Goal: Information Seeking & Learning: Learn about a topic

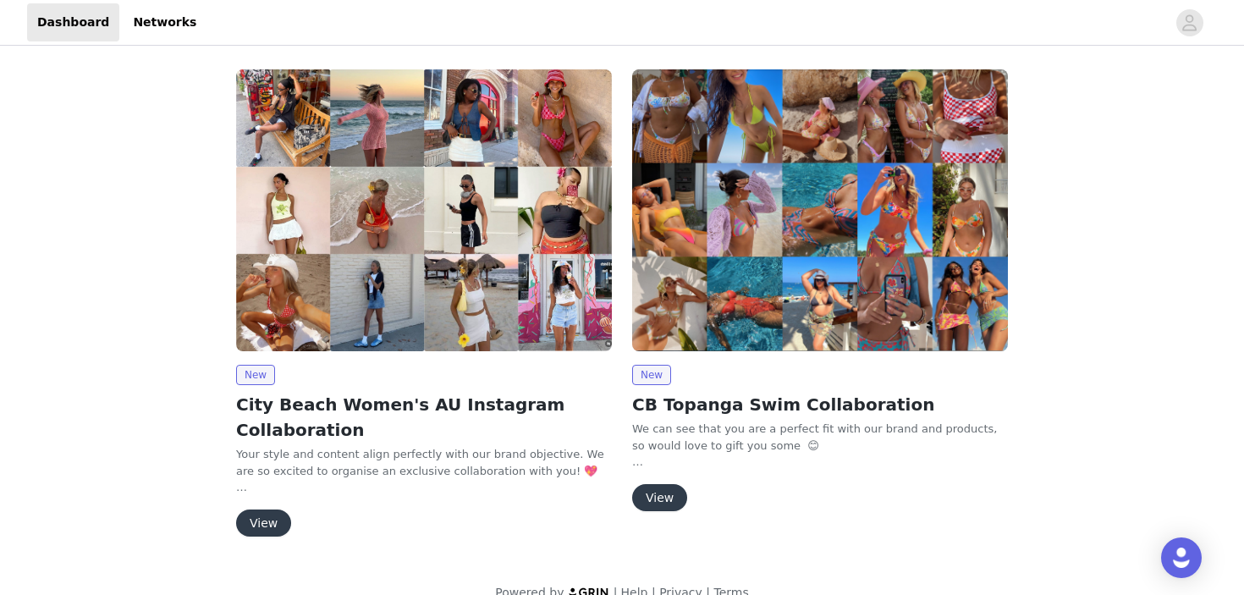
scroll to position [26, 0]
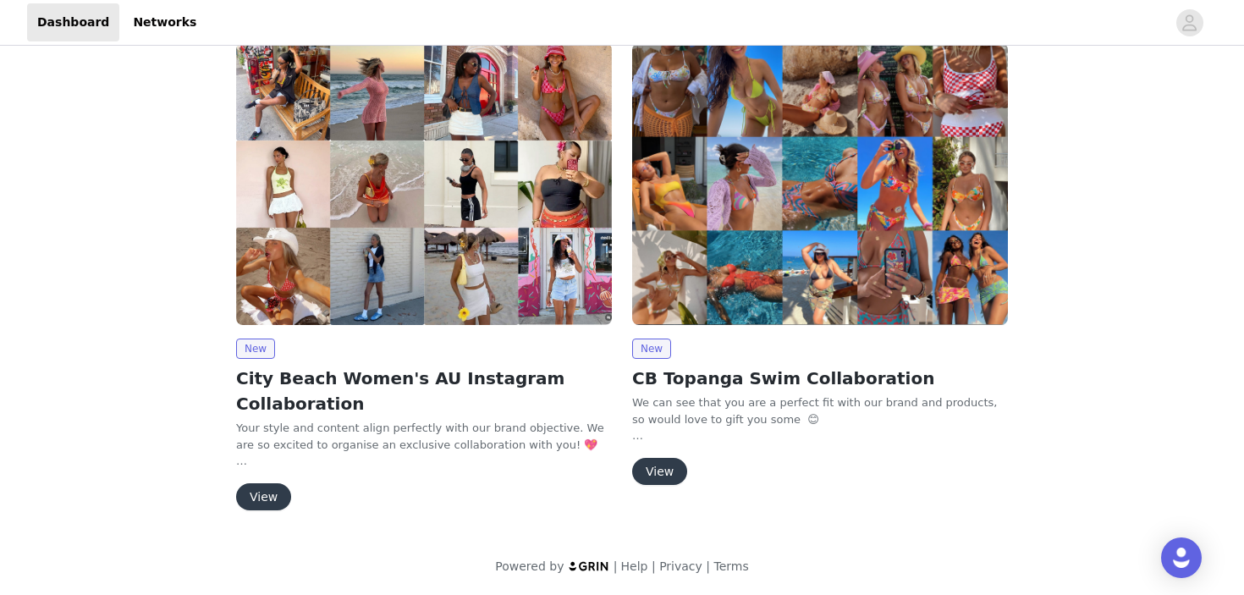
click at [266, 500] on button "View" at bounding box center [263, 496] width 55 height 27
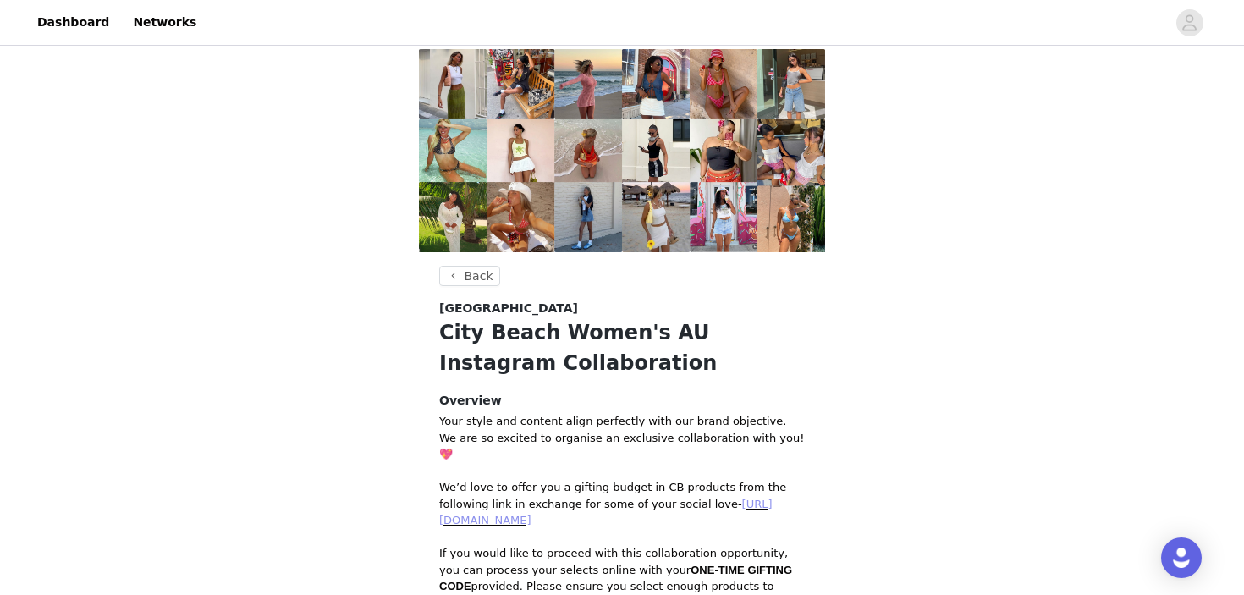
click at [610, 498] on link "[URL][DOMAIN_NAME]" at bounding box center [605, 513] width 333 height 30
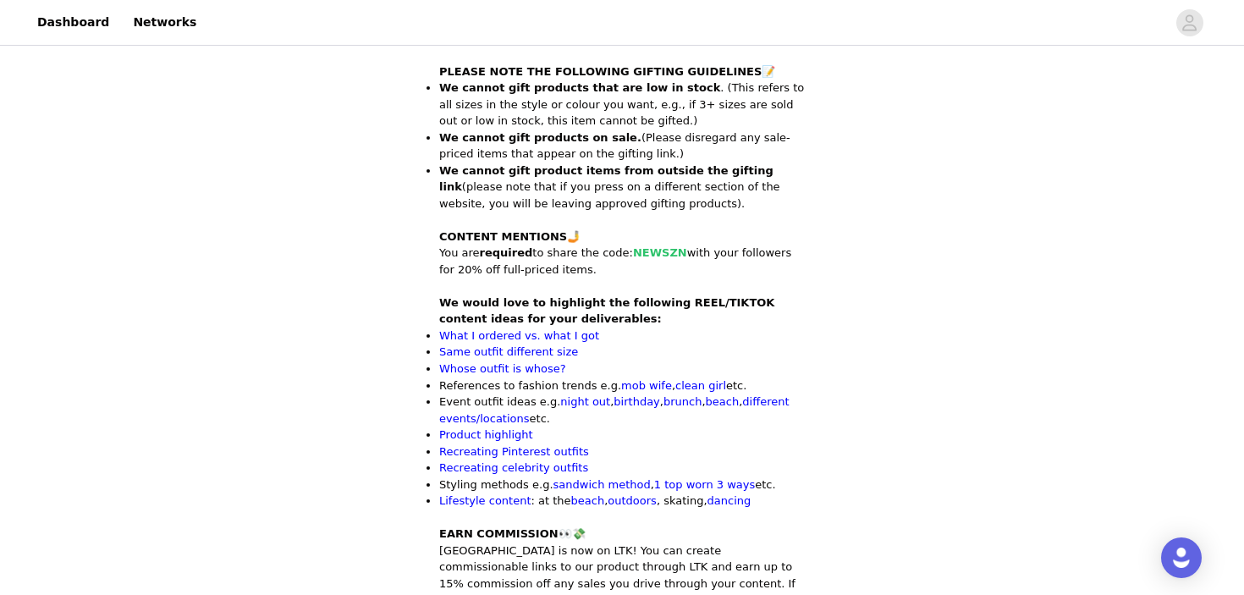
scroll to position [685, 0]
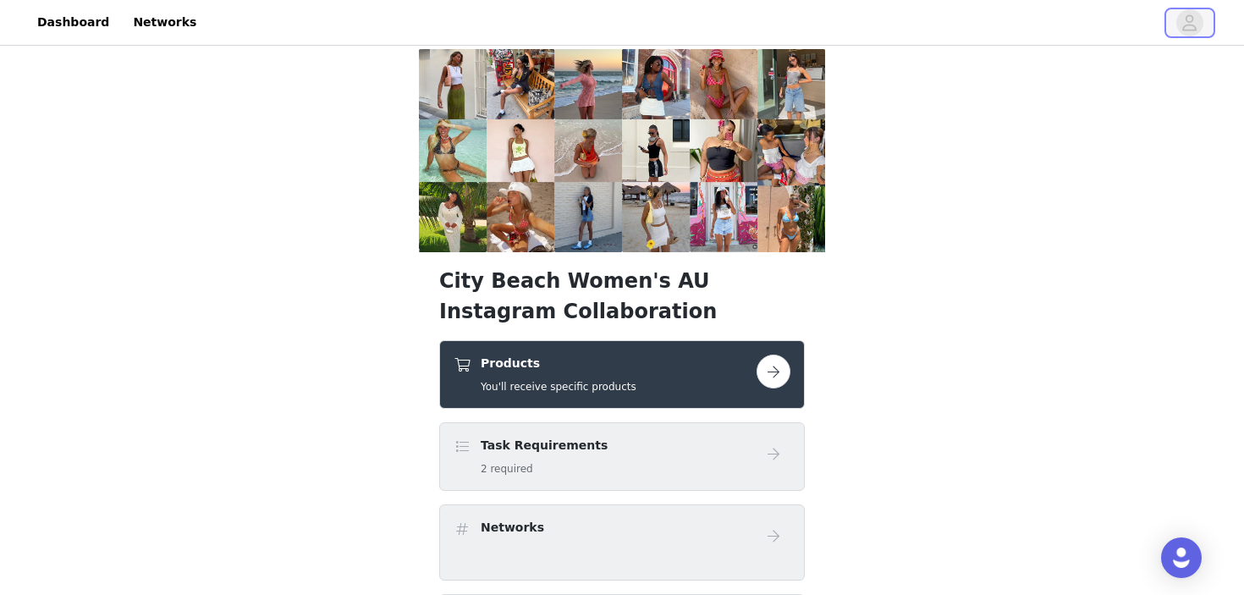
click at [1184, 24] on icon "avatar" at bounding box center [1189, 22] width 16 height 27
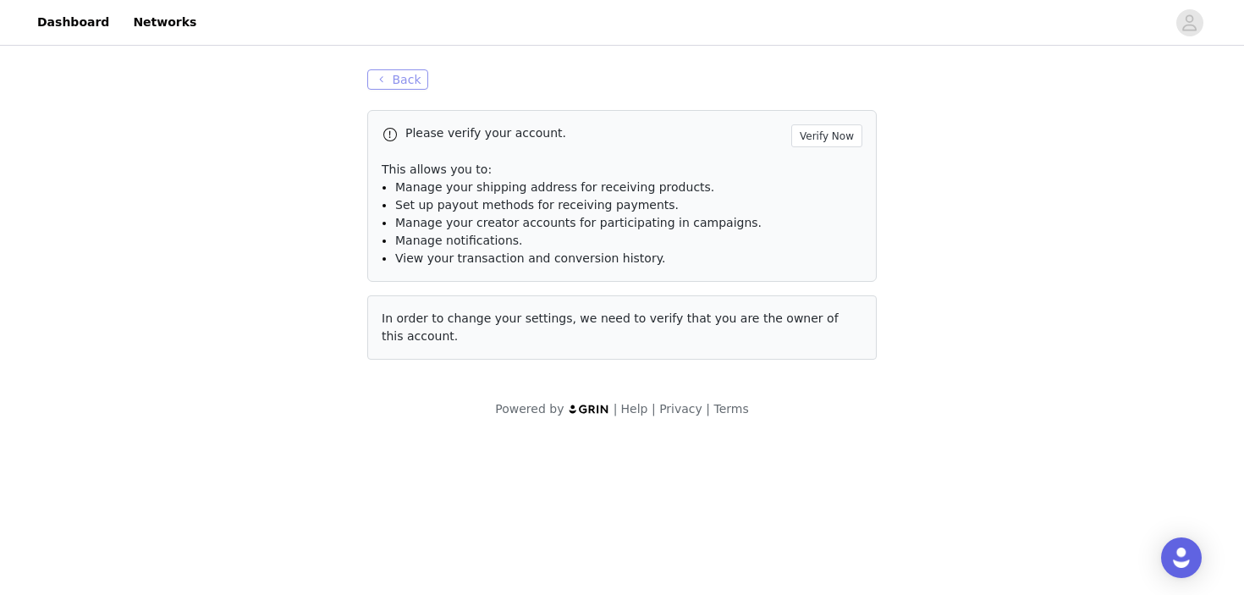
click at [410, 86] on button "Back" at bounding box center [397, 79] width 61 height 20
click at [404, 79] on button "Back" at bounding box center [397, 79] width 61 height 20
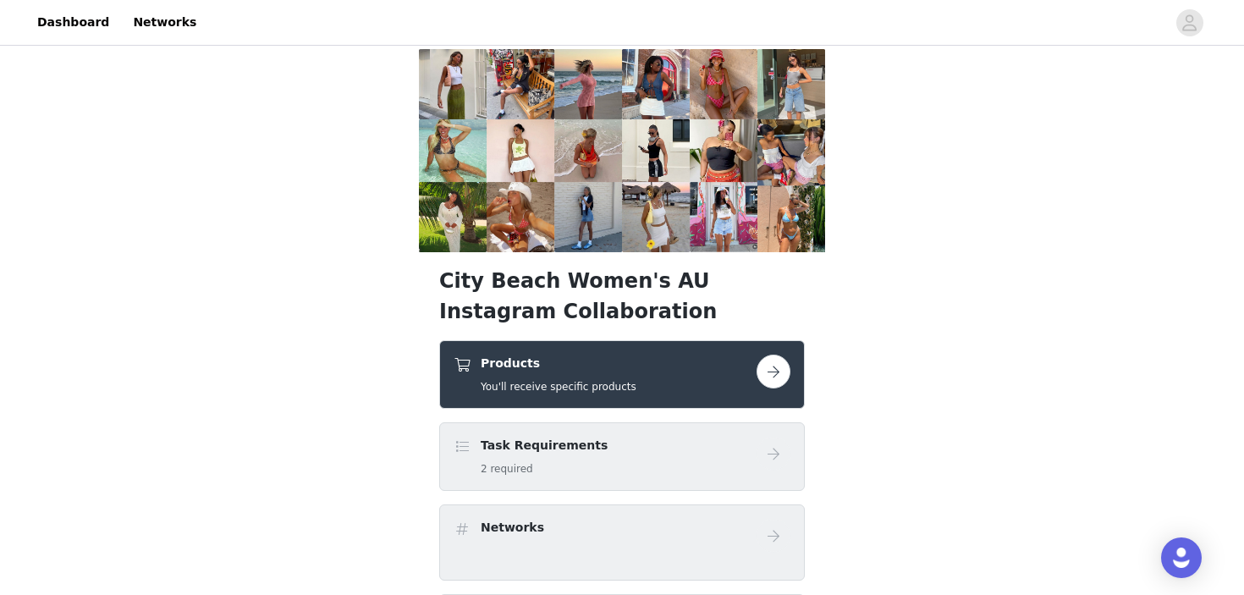
click at [769, 355] on button "button" at bounding box center [773, 372] width 34 height 34
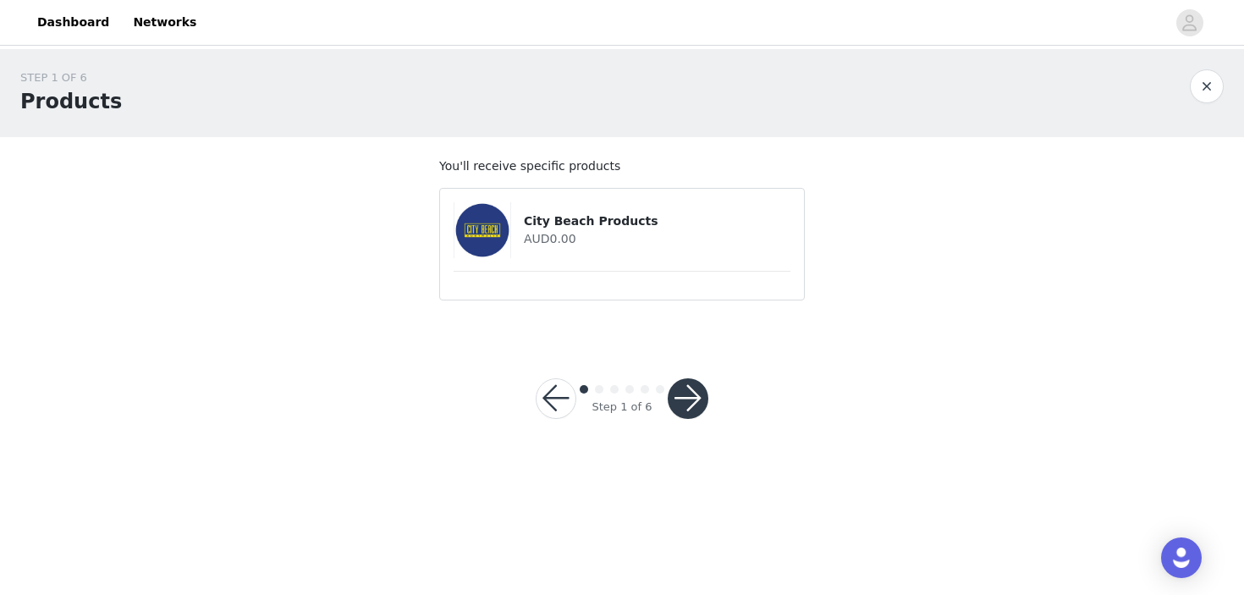
click at [685, 397] on button "button" at bounding box center [688, 398] width 41 height 41
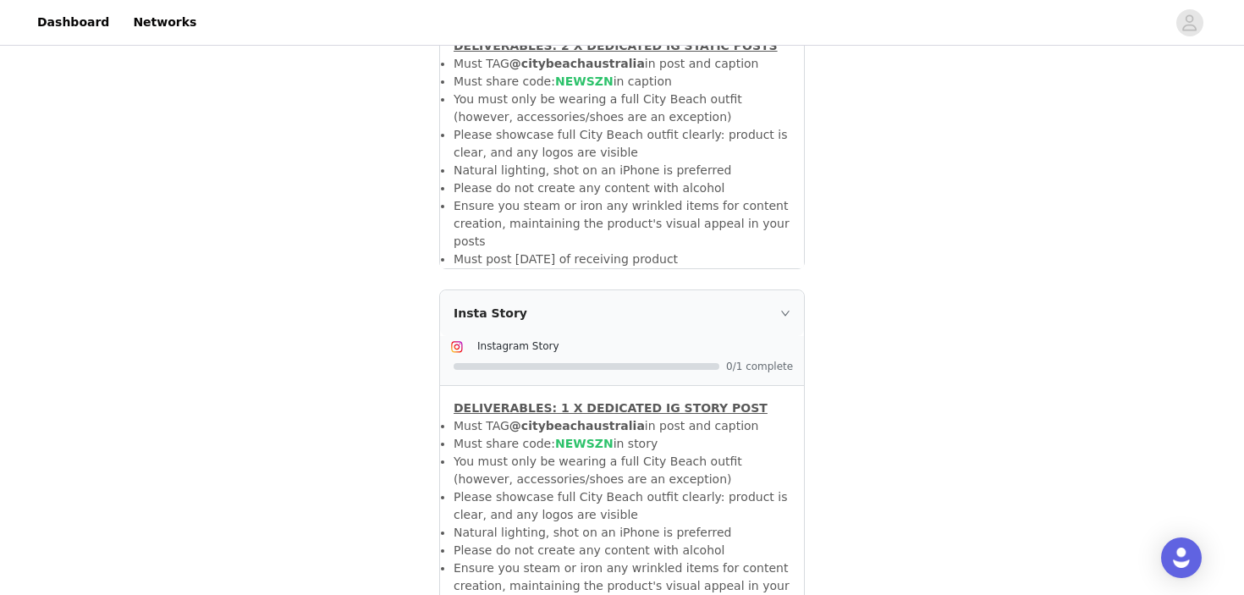
scroll to position [580, 0]
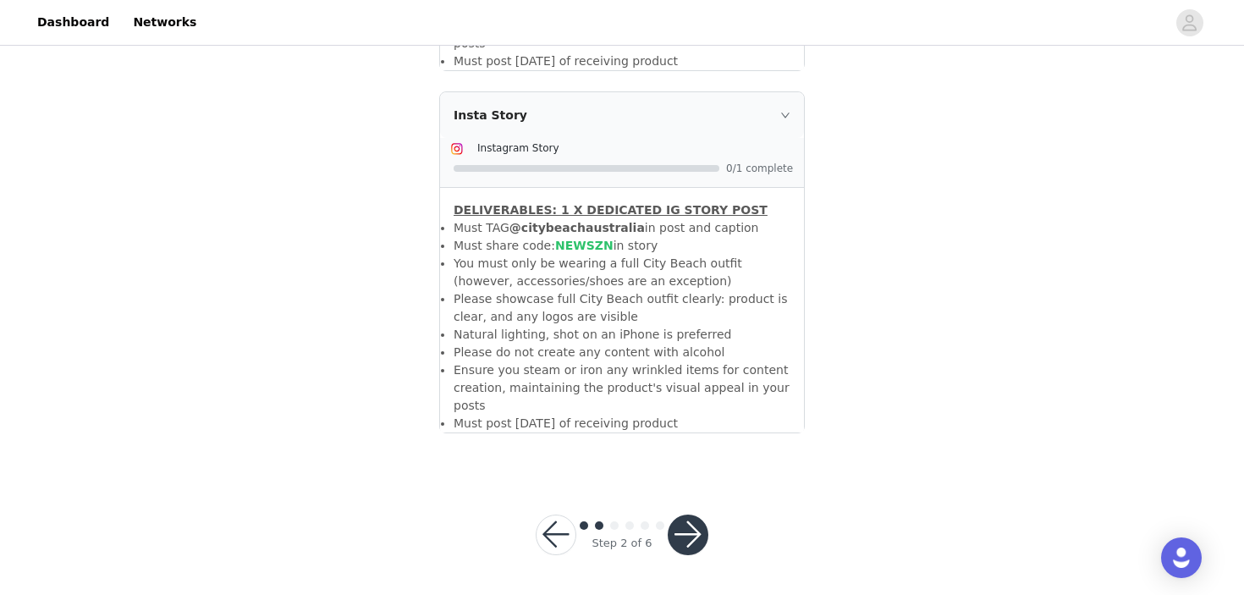
click at [687, 533] on button "button" at bounding box center [688, 534] width 41 height 41
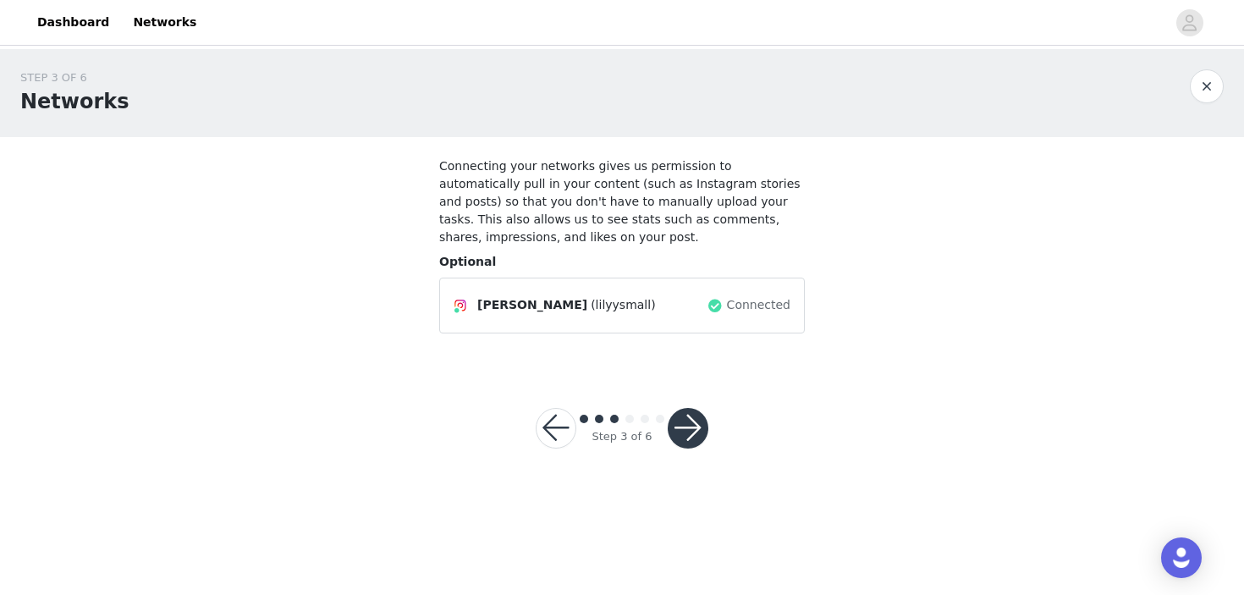
click at [702, 432] on button "button" at bounding box center [688, 428] width 41 height 41
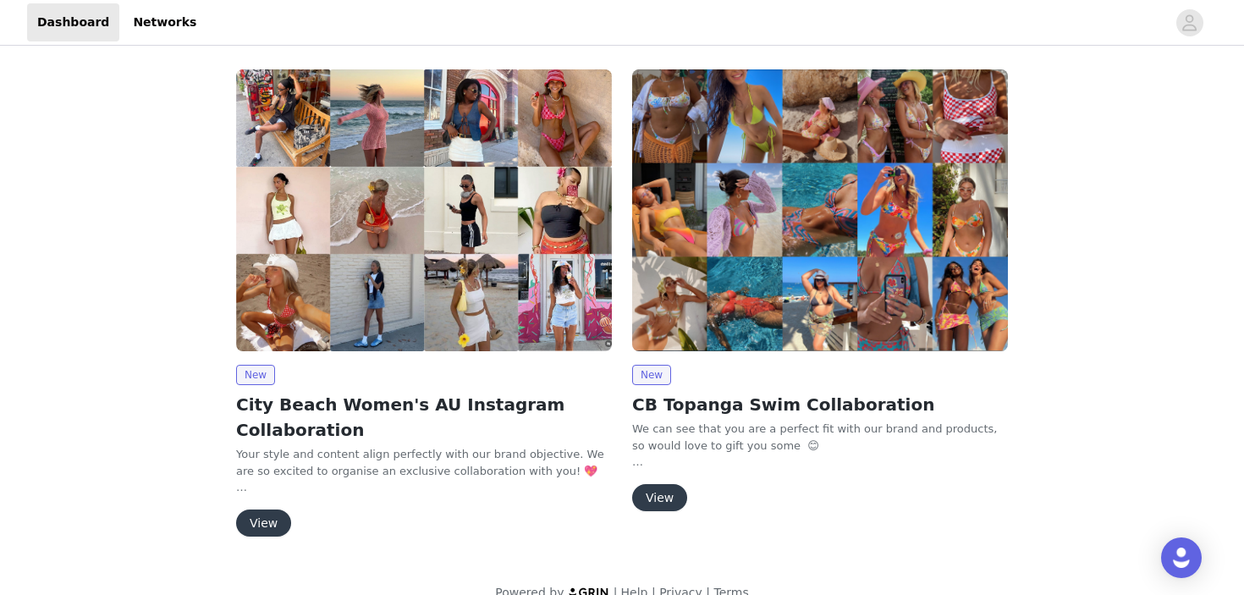
click at [199, 384] on div "New City Beach Women's AU Instagram Collaboration Your style and content align …" at bounding box center [622, 335] width 1244 height 573
click at [264, 376] on span "New" at bounding box center [255, 375] width 39 height 20
click at [270, 519] on button "View" at bounding box center [263, 522] width 55 height 27
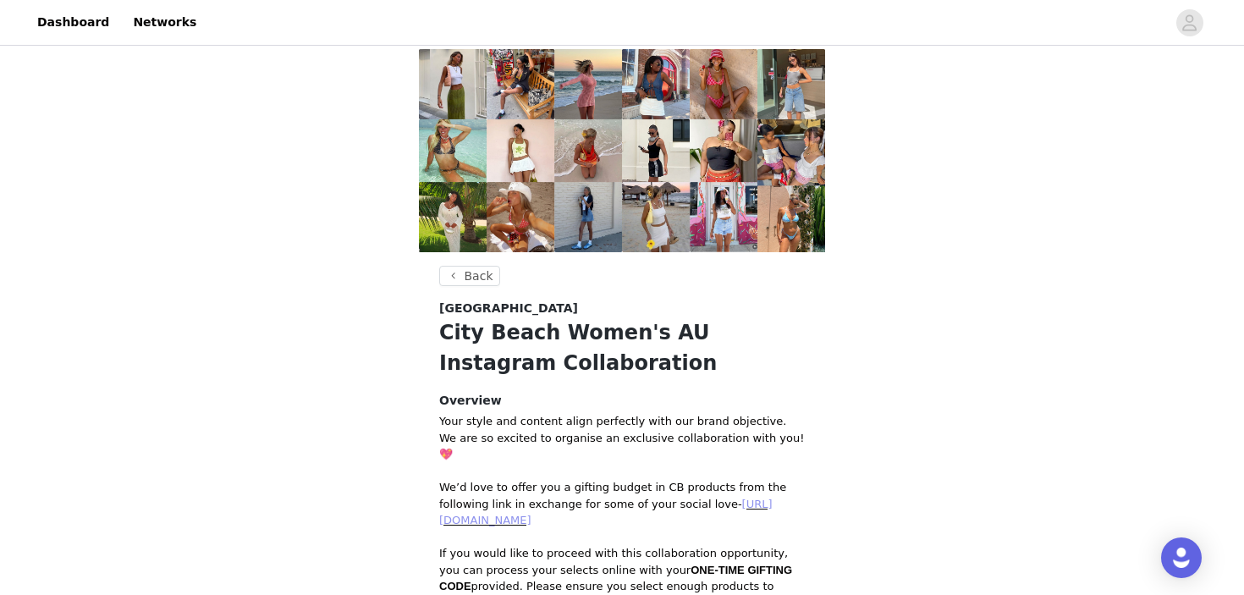
click at [595, 498] on link "[URL][DOMAIN_NAME]" at bounding box center [605, 513] width 333 height 30
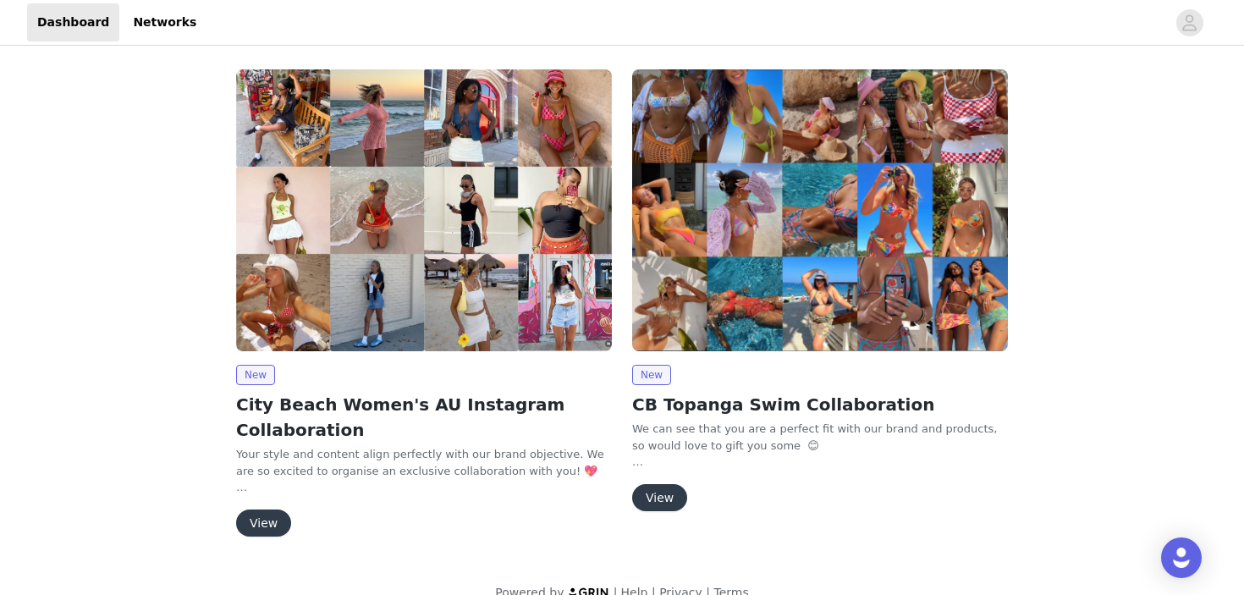
click at [663, 492] on button "View" at bounding box center [659, 497] width 55 height 27
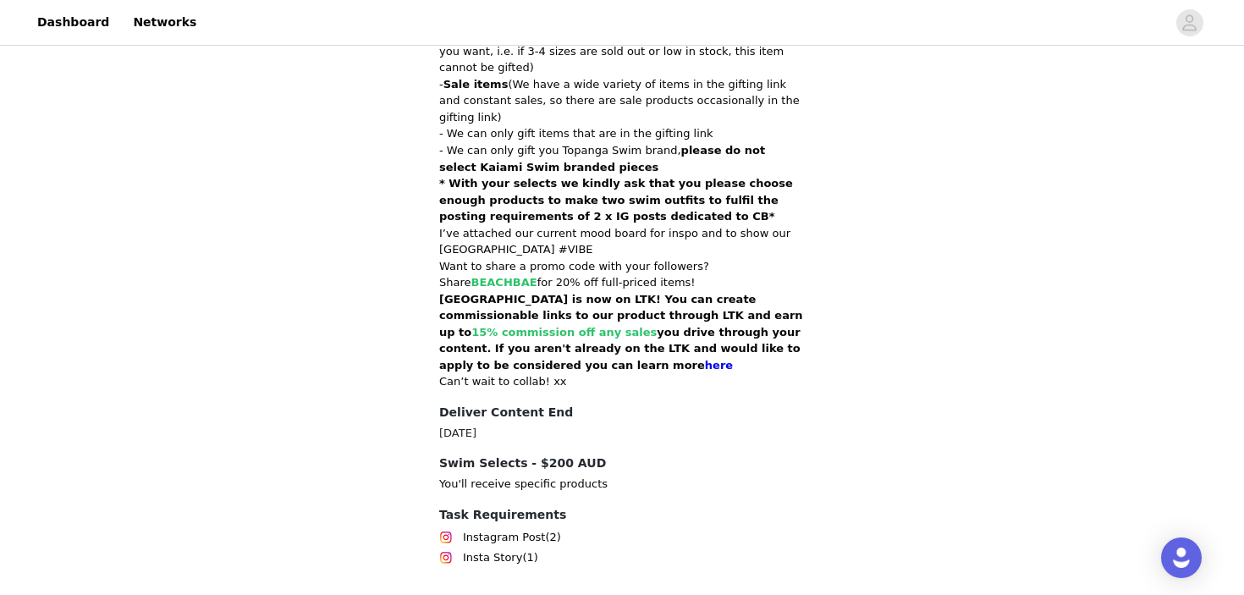
scroll to position [677, 0]
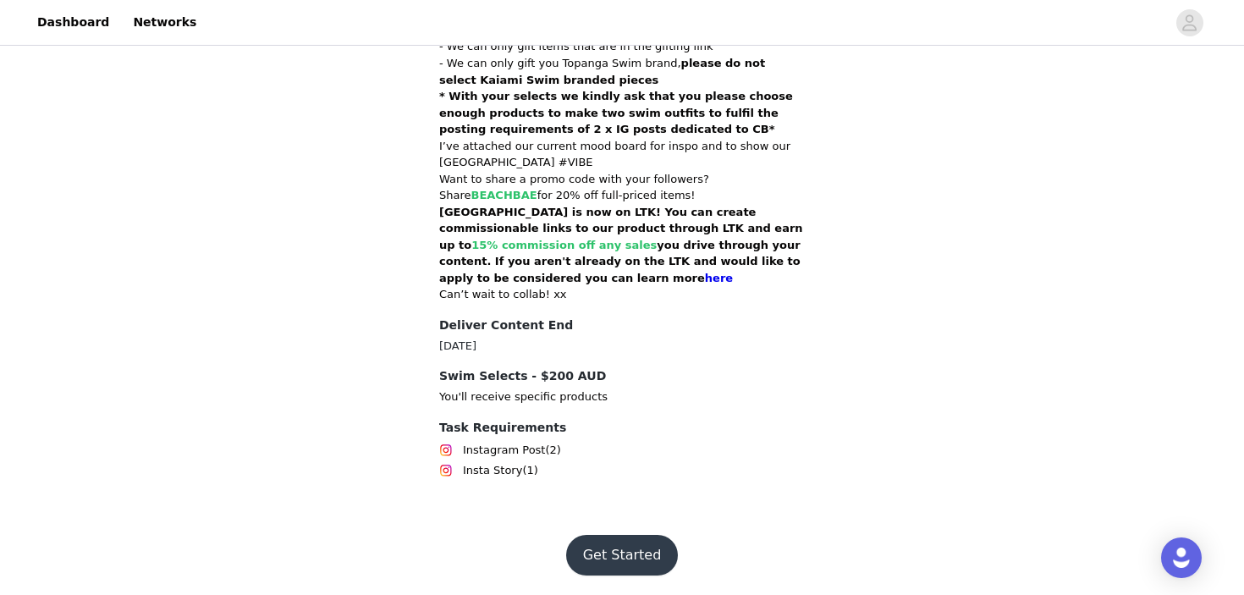
click at [592, 537] on button "Get Started" at bounding box center [622, 555] width 113 height 41
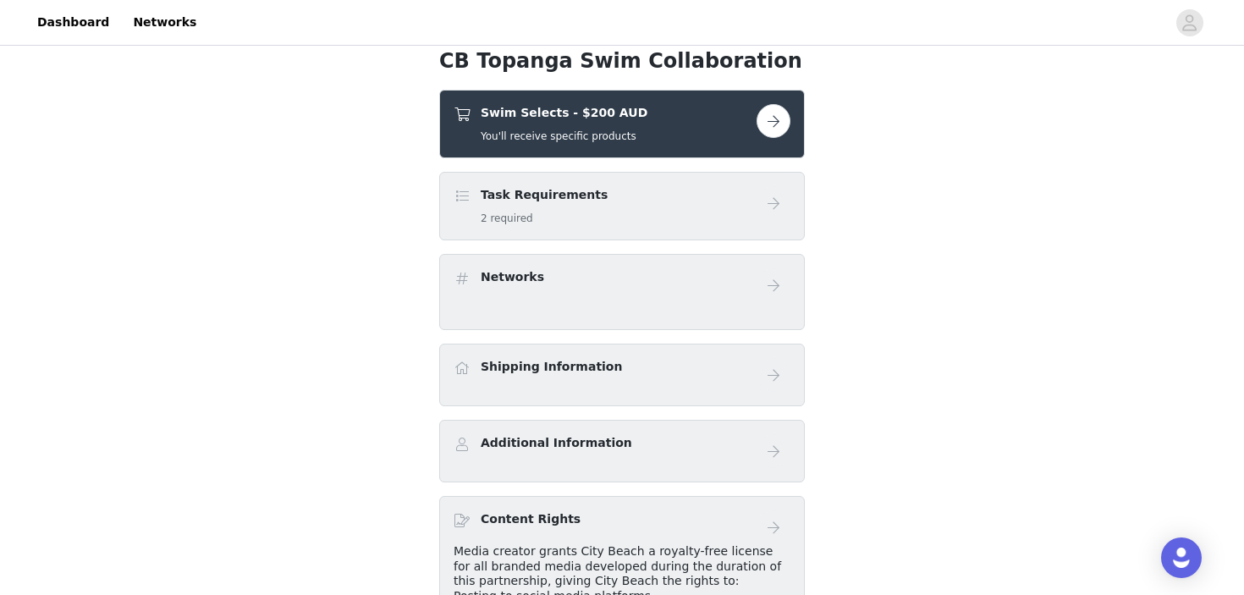
scroll to position [317, 0]
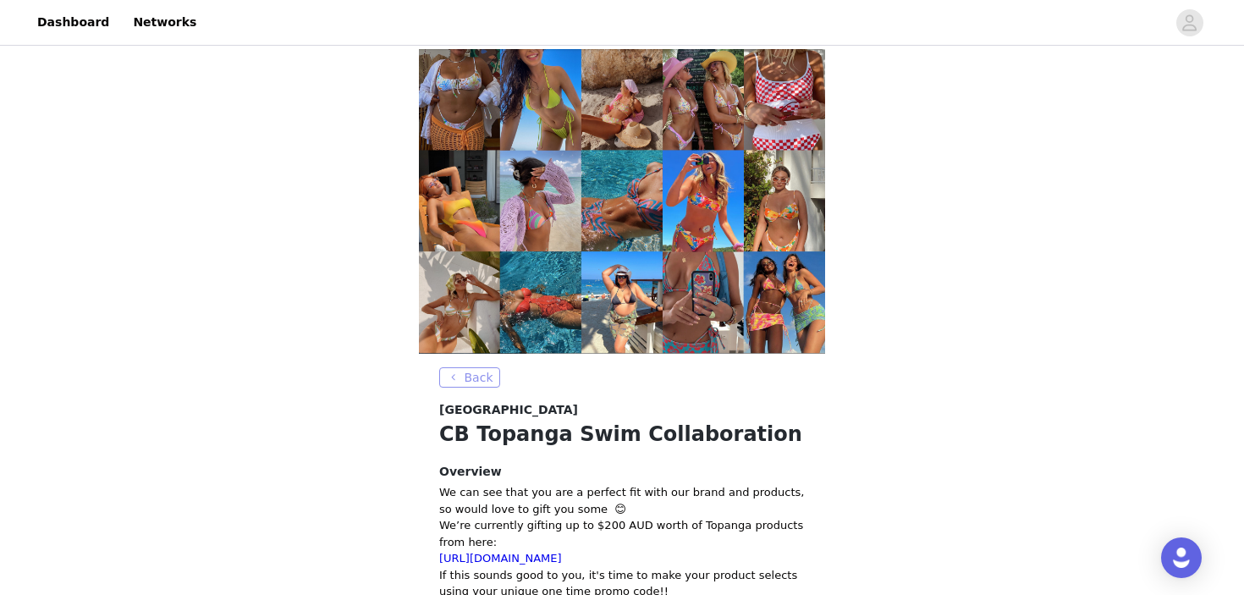
click at [481, 378] on button "Back" at bounding box center [469, 377] width 61 height 20
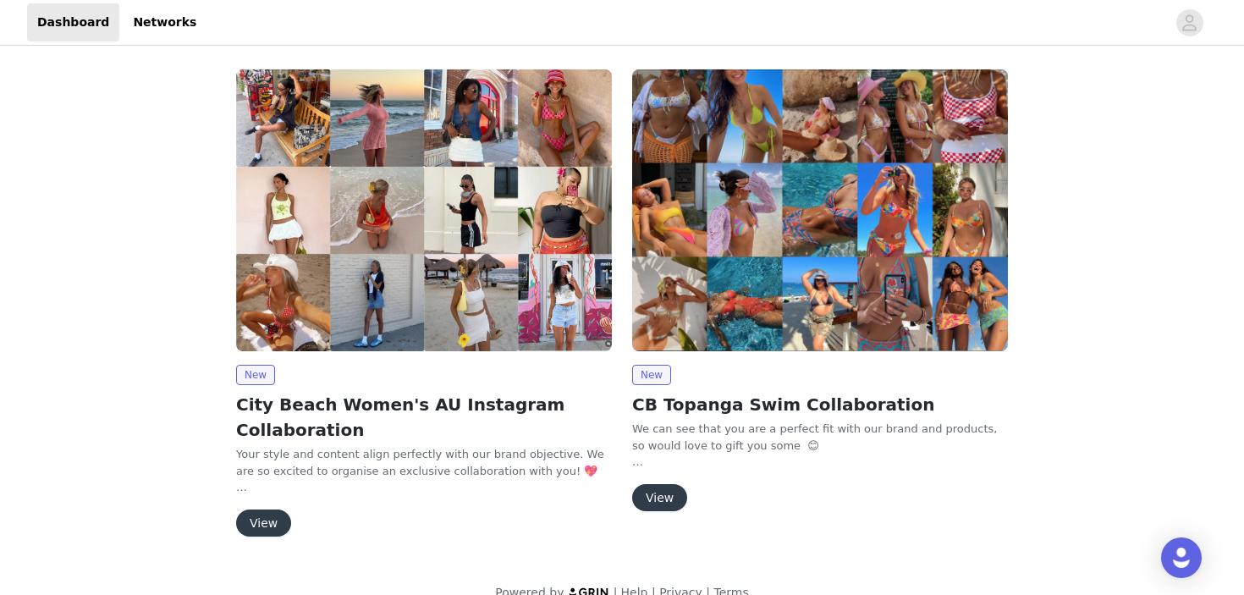
scroll to position [26, 0]
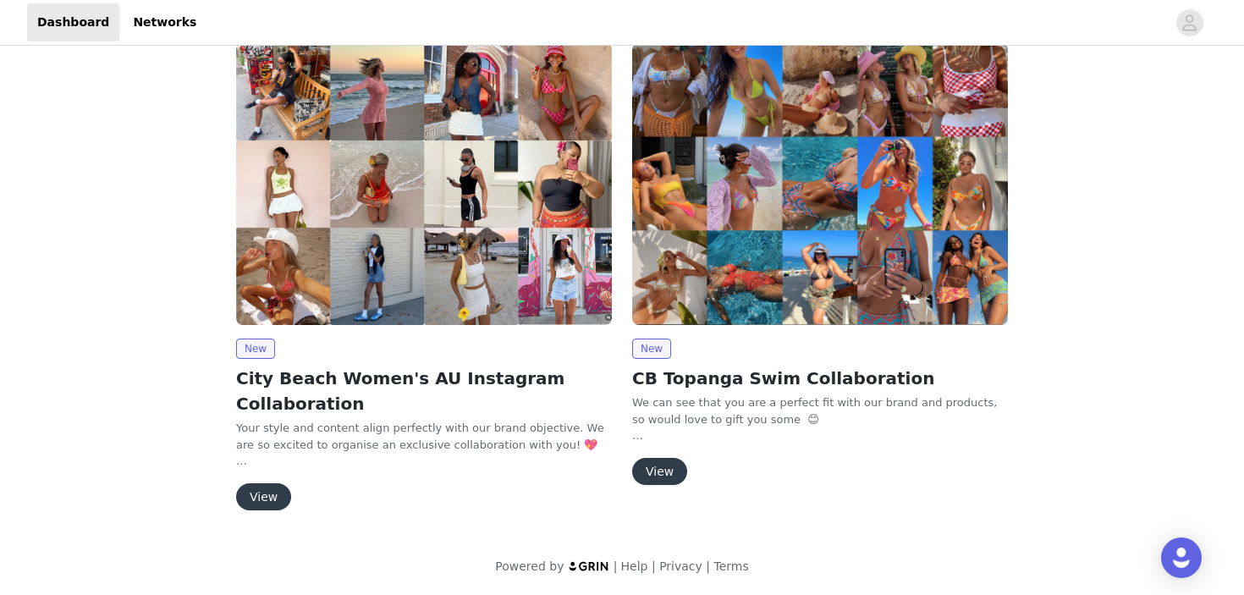
click at [669, 479] on button "View" at bounding box center [659, 471] width 55 height 27
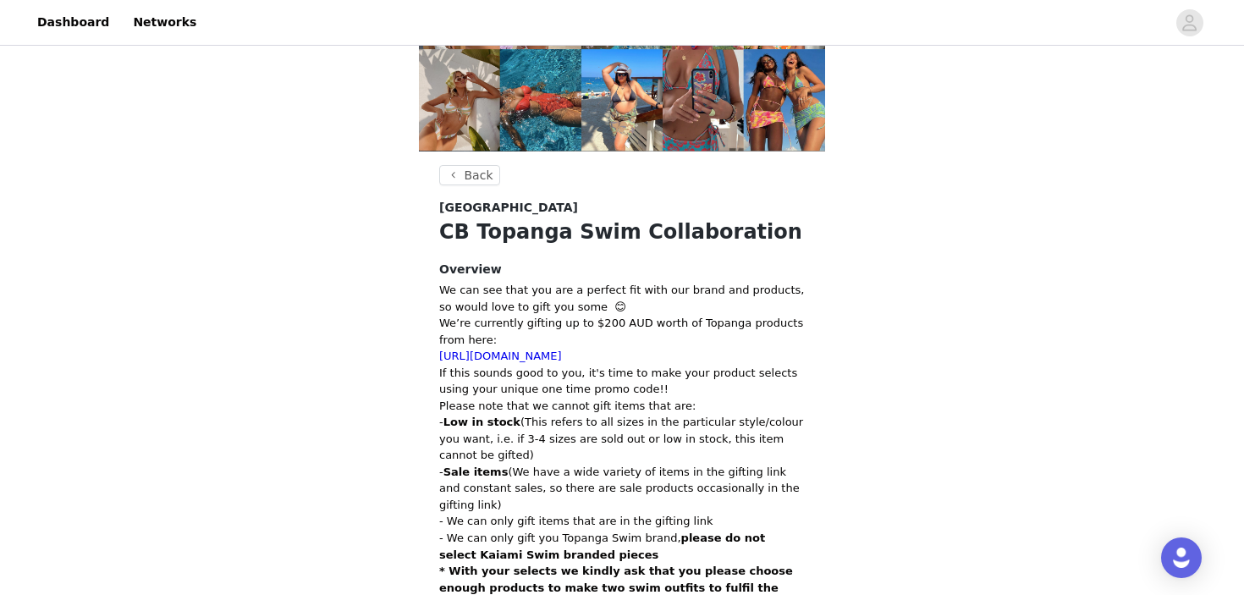
scroll to position [209, 0]
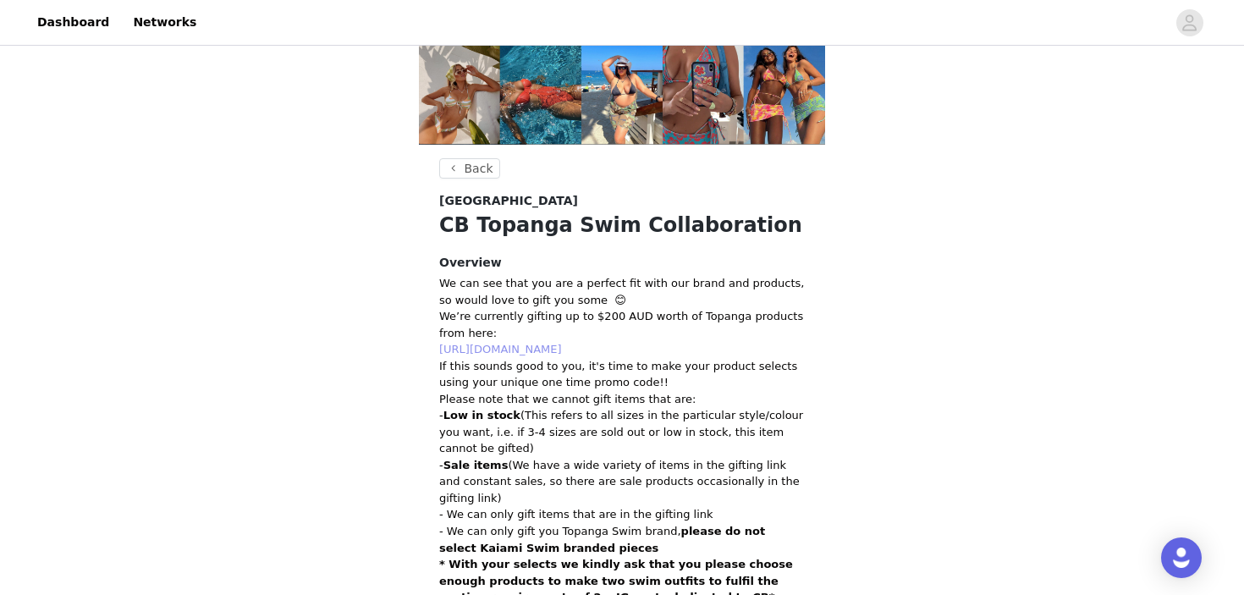
click at [562, 344] on link "[URL][DOMAIN_NAME]" at bounding box center [500, 349] width 123 height 13
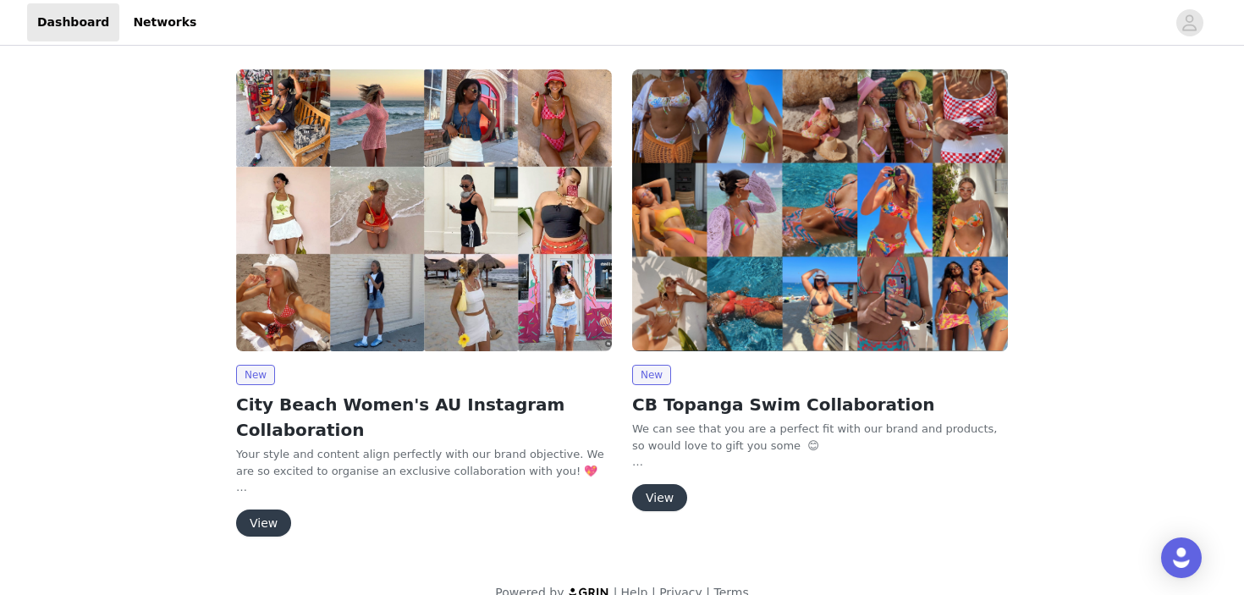
scroll to position [26, 0]
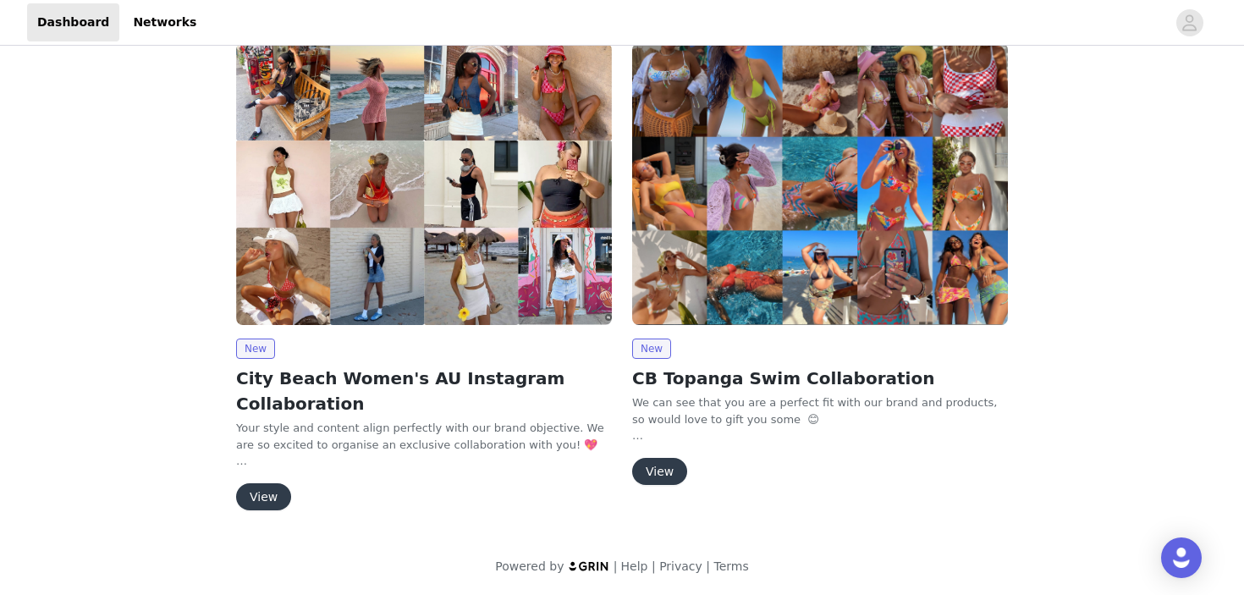
click at [265, 500] on button "View" at bounding box center [263, 496] width 55 height 27
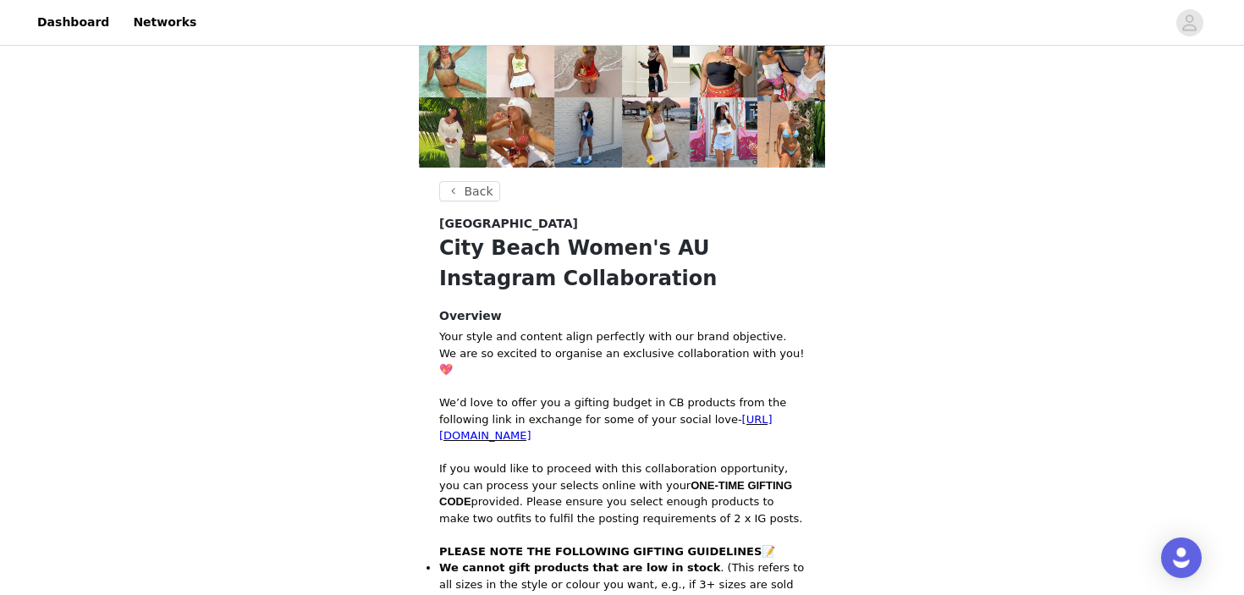
scroll to position [82, 0]
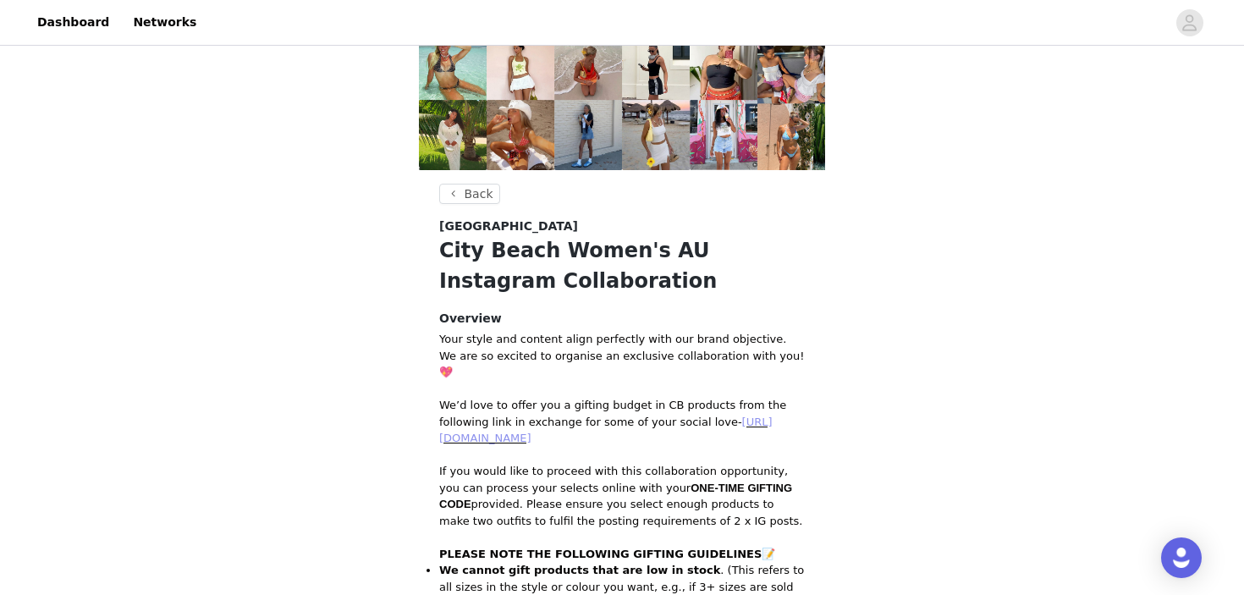
click at [568, 415] on link "[URL][DOMAIN_NAME]" at bounding box center [605, 430] width 333 height 30
